Goal: Task Accomplishment & Management: Use online tool/utility

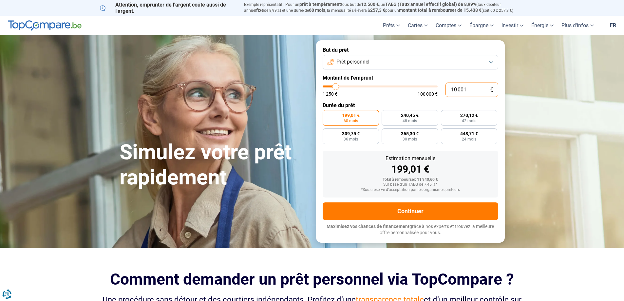
drag, startPoint x: 477, startPoint y: 87, endPoint x: 408, endPoint y: 88, distance: 68.5
click at [408, 88] on div "10 001 € 1 250 € 100 000 €" at bounding box center [411, 90] width 176 height 14
type input "10000"
radio input "true"
type input "4"
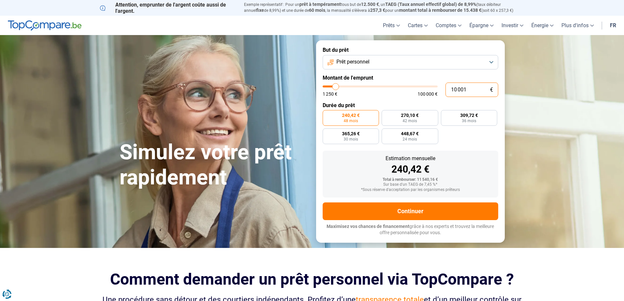
type input "1250"
type input "40"
type input "1250"
type input "400"
type input "1250"
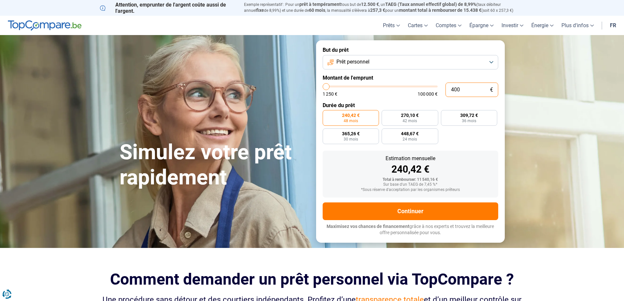
type input "4 000"
type input "4000"
type input "40 000"
type input "40000"
radio input "false"
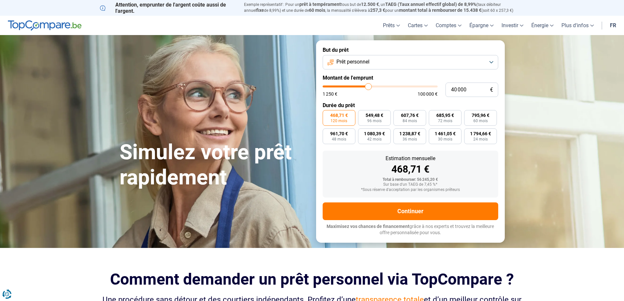
click at [367, 60] on span "Prêt personnel" at bounding box center [352, 61] width 33 height 7
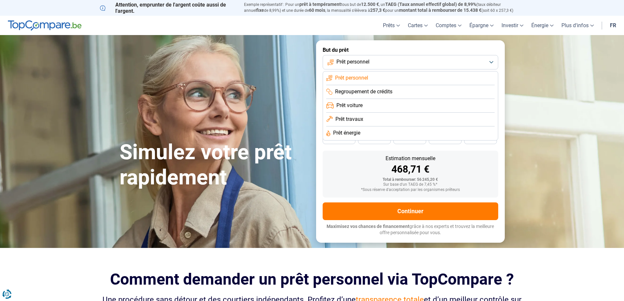
click at [363, 118] on span "Prêt travaux" at bounding box center [349, 119] width 28 height 7
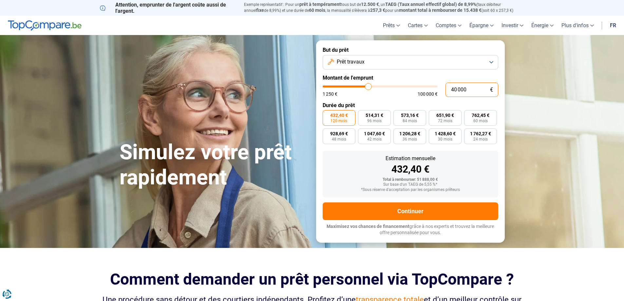
drag, startPoint x: 474, startPoint y: 91, endPoint x: 412, endPoint y: 96, distance: 62.8
click at [412, 96] on div "40 000 € 1 250 € 100 000 €" at bounding box center [411, 90] width 176 height 14
type input "3"
type input "1250"
type input "30"
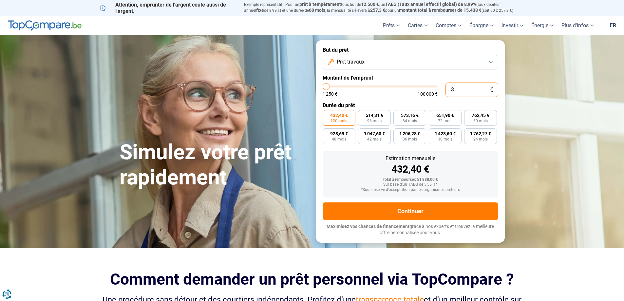
type input "1250"
type input "300"
type input "1250"
type input "3 000"
type input "3000"
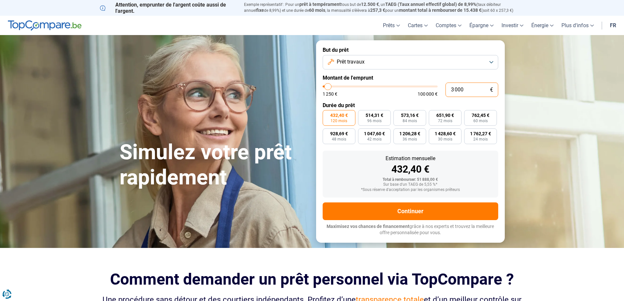
type input "30 000"
type input "30000"
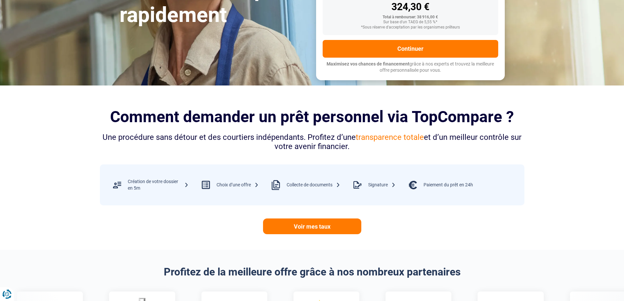
scroll to position [164, 0]
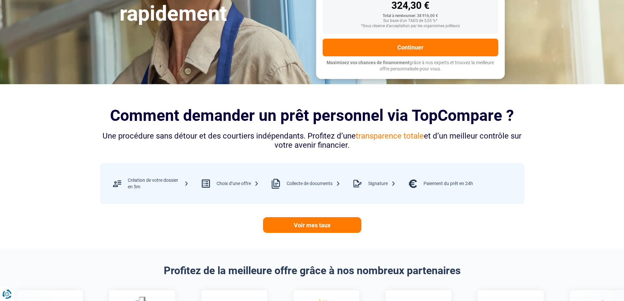
type input "30 000"
